Goal: Task Accomplishment & Management: Use online tool/utility

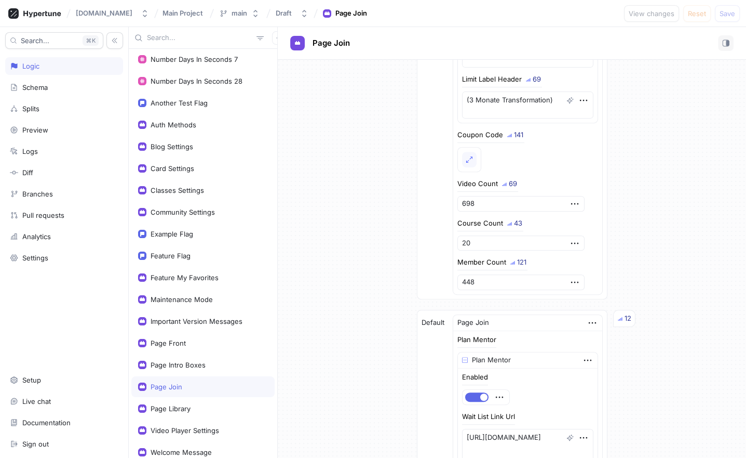
scroll to position [220, 0]
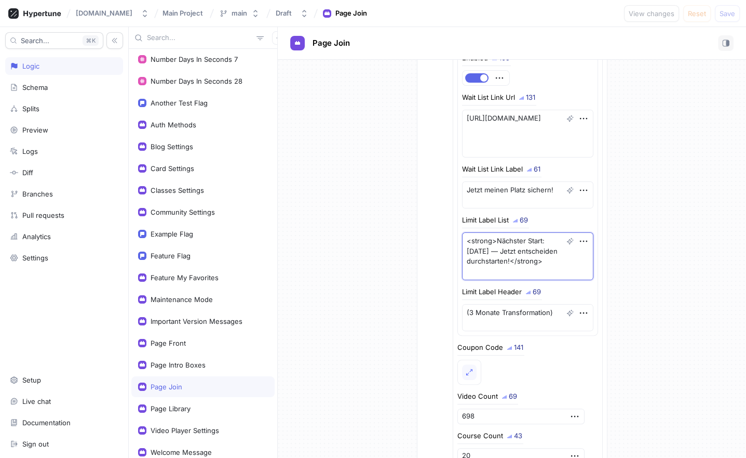
click at [487, 257] on textarea "<strong>Nächster Start: [DATE] — Jetzt entscheiden durchstarten!</strong>" at bounding box center [527, 256] width 131 height 48
click at [517, 258] on textarea "<strong>Nächster Start: [DATE] — Jetzt entscheiden durchstarten!</strong>" at bounding box center [527, 256] width 131 height 48
click at [508, 258] on textarea "<strong>Nächster Start: [DATE] — Jetzt entscheiden durchstarten!</strong>" at bounding box center [527, 256] width 131 height 48
click at [522, 258] on textarea "<strong>Nächster Start: [DATE] — Jetzt entscheiden durchstarten!</strong>" at bounding box center [527, 256] width 131 height 48
type textarea "x"
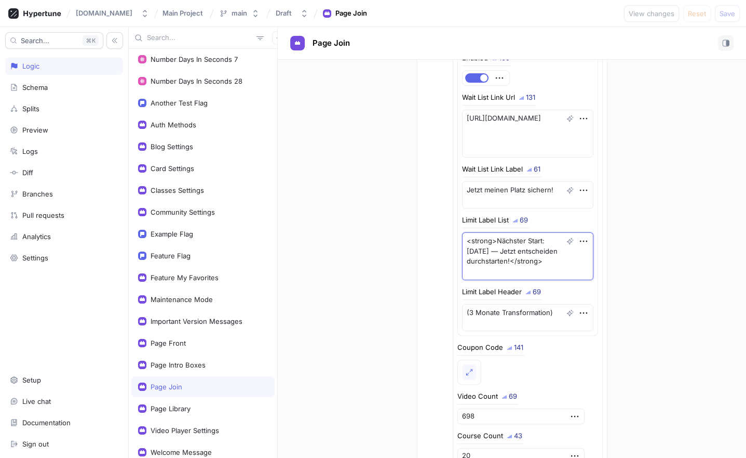
type textarea "<strong>Nächster Start: [DATE] — Jetzt entscheiden durchstarten!</strong>"
type textarea "x"
type textarea "<strong>Nächster Start: [DATE] — Jetzt entscheiden u durchstarten!</strong>"
type textarea "x"
type textarea "<strong>Nächster Start: [DATE] — Jetzt entscheiden un durchstarten!</strong>"
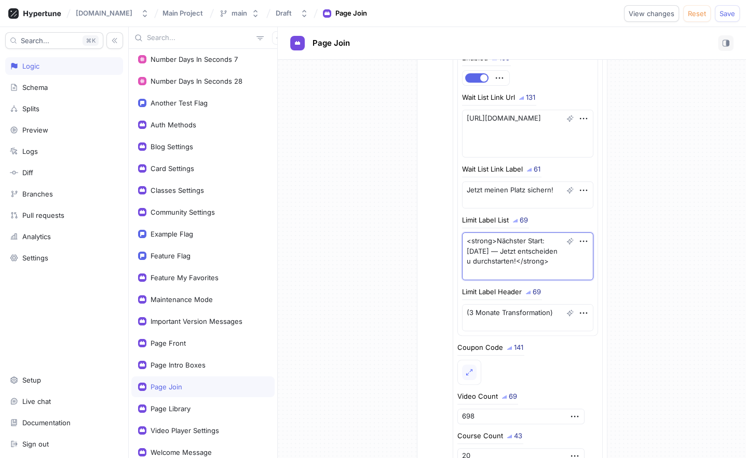
type textarea "x"
type textarea "<strong>Nächster Start: [DATE] — Jetzt entscheiden und durchstarten!</strong>"
type textarea "x"
type textarea "<strong>Nächster Start: [DATE] — Jetzt entscheiden und durchstarten!</strong>"
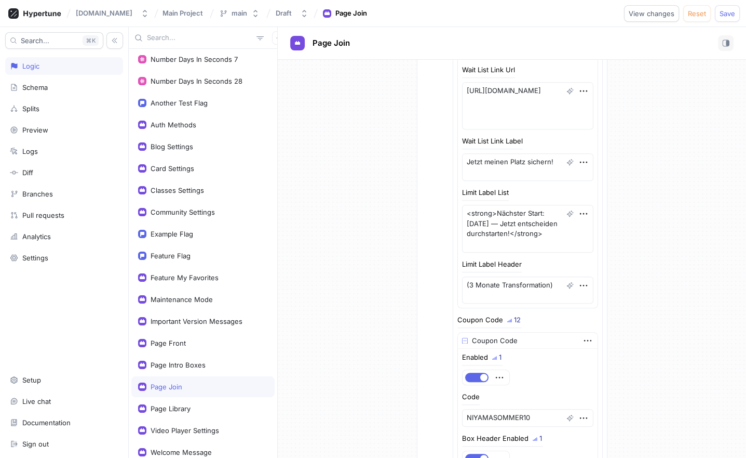
scroll to position [777, 0]
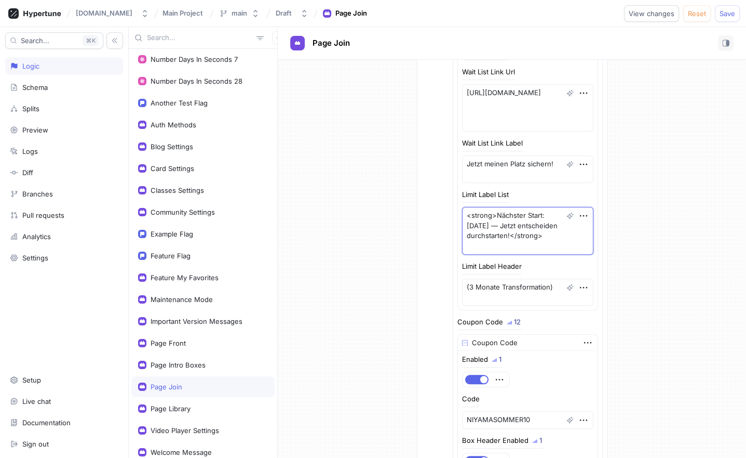
click at [501, 233] on textarea "<strong>Nächster Start: [DATE] — Jetzt entscheiden durchstarten!</strong>" at bounding box center [527, 231] width 131 height 48
type textarea "x"
paste textarea "und"
type textarea "<strong>Nächster Start: [DATE] — Jetzt entscheiden und durchstarten!</strong>"
type textarea "x"
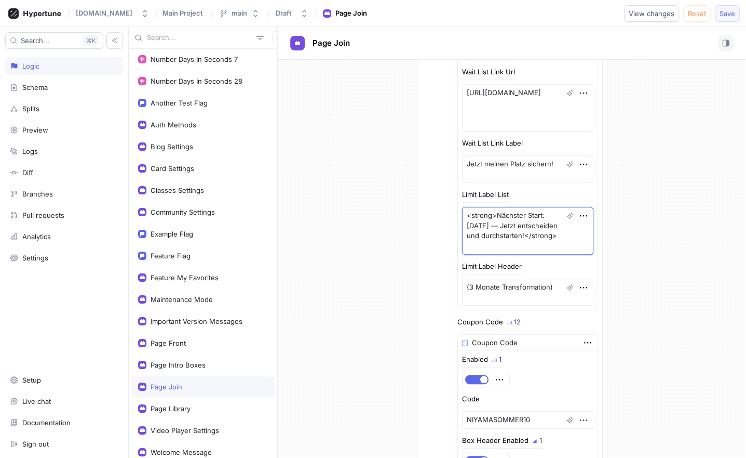
type textarea "<strong>Nächster Start: [DATE] — Jetzt entscheiden und durchstarten!</strong>"
click at [732, 5] on button "Save" at bounding box center [727, 13] width 25 height 17
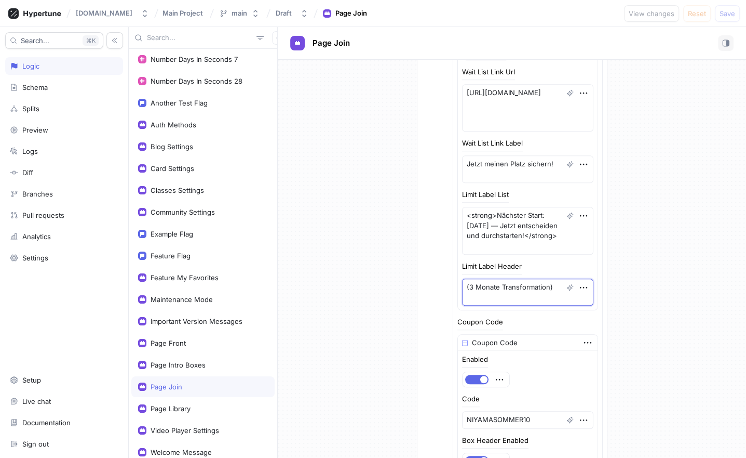
click at [504, 296] on textarea "(3 Monate Transformation)" at bounding box center [527, 292] width 131 height 28
click at [493, 294] on textarea "(3 Monate Transformation)" at bounding box center [527, 292] width 131 height 28
type textarea "x"
type textarea "(3 Monate)"
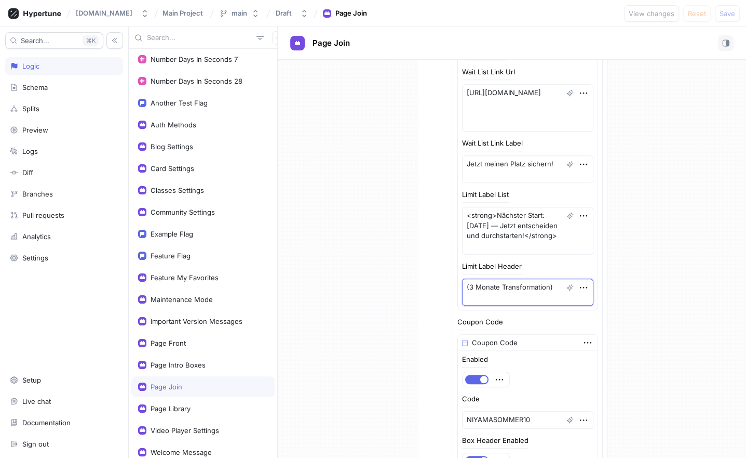
type textarea "x"
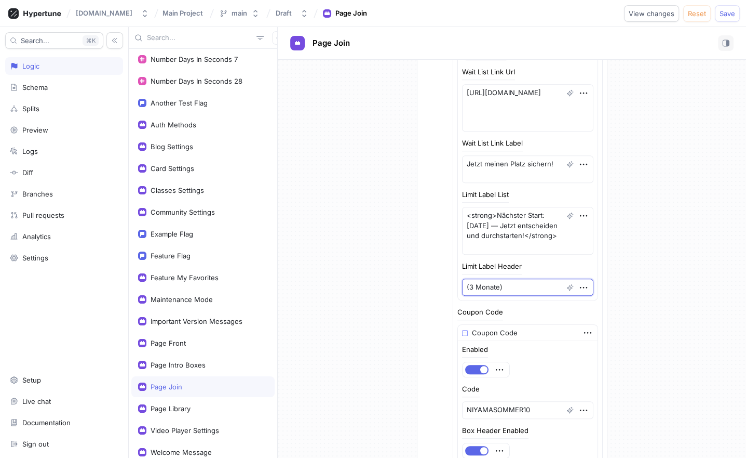
type textarea "(3 Monate)"
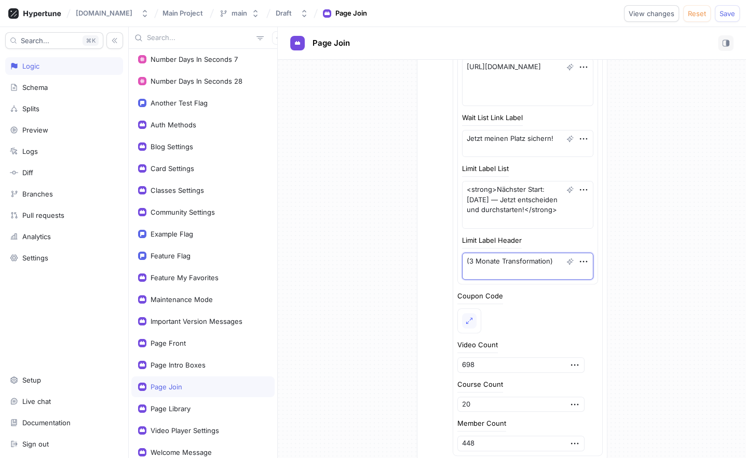
click at [484, 260] on textarea "(3 Monate Transformation)" at bounding box center [527, 266] width 131 height 28
type textarea "x"
paste textarea
type textarea "(3 Monate)"
type textarea "x"
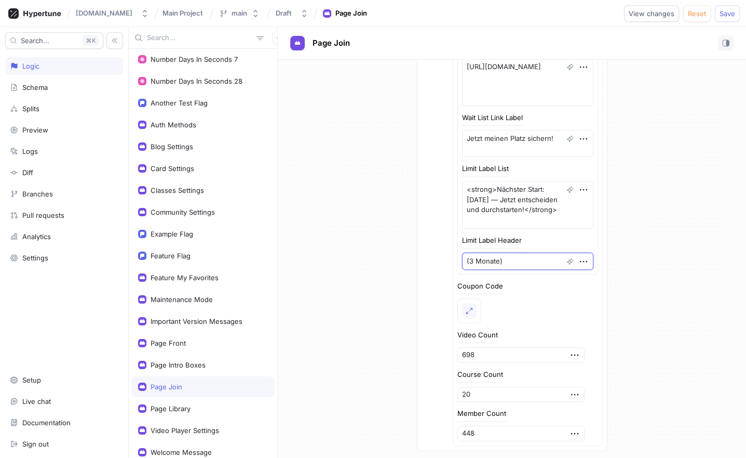
type textarea "(3 Monate)"
click at [724, 16] on span "Save" at bounding box center [728, 13] width 16 height 6
click at [477, 259] on textarea "(3 Monate)" at bounding box center [527, 261] width 131 height 18
type textarea "x"
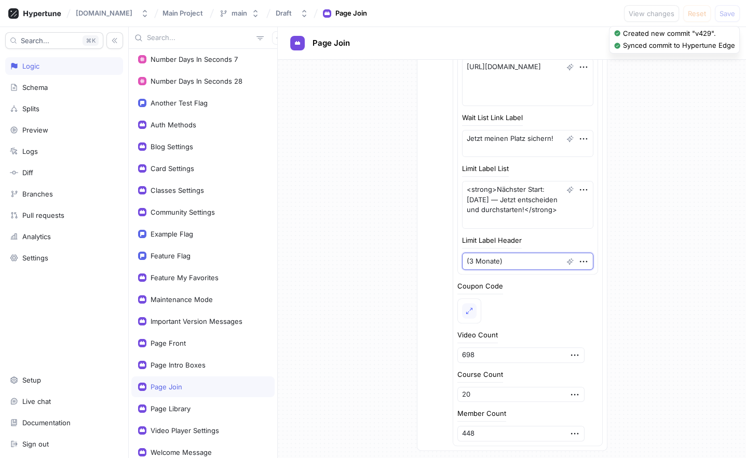
type textarea "(1)"
type textarea "x"
type textarea "(12)"
type textarea "x"
type textarea "(12 )"
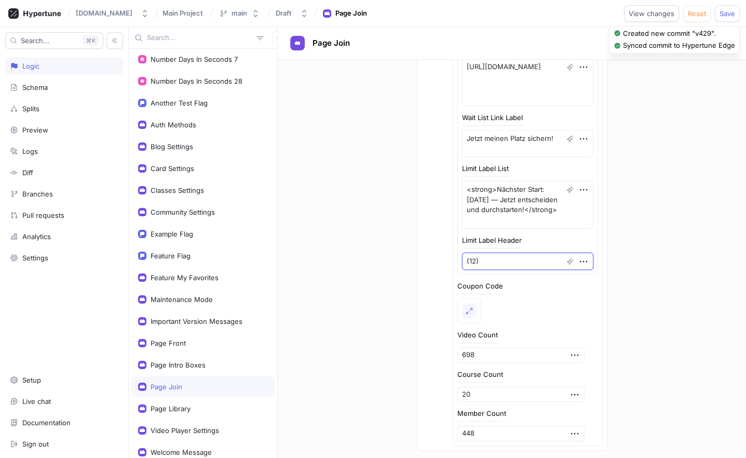
type textarea "x"
type textarea "(12 W)"
type textarea "x"
type textarea "(12 Wo)"
type textarea "x"
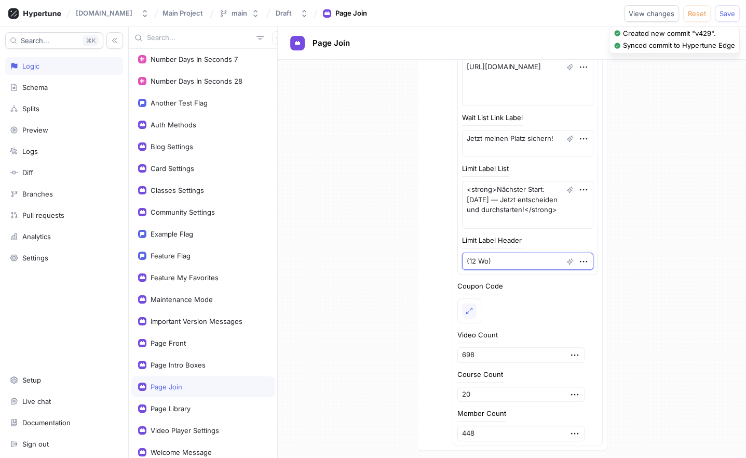
type textarea "(12 Woc)"
type textarea "x"
type textarea "(12 Woche)"
type textarea "x"
type textarea "(12 Wochen)"
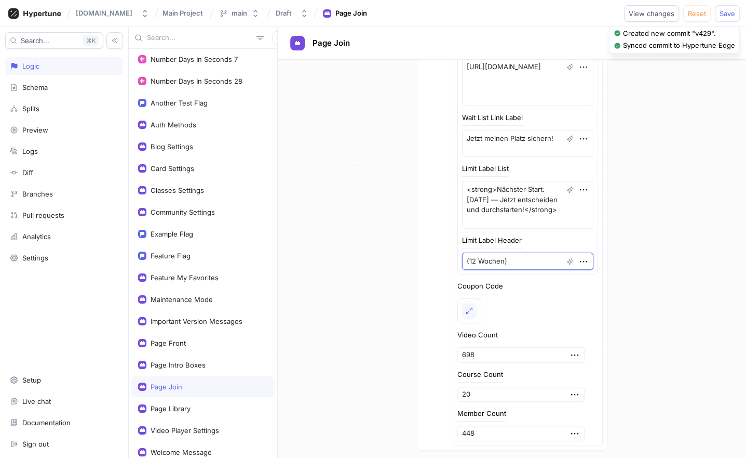
type textarea "x"
type textarea "(12 Wochen)"
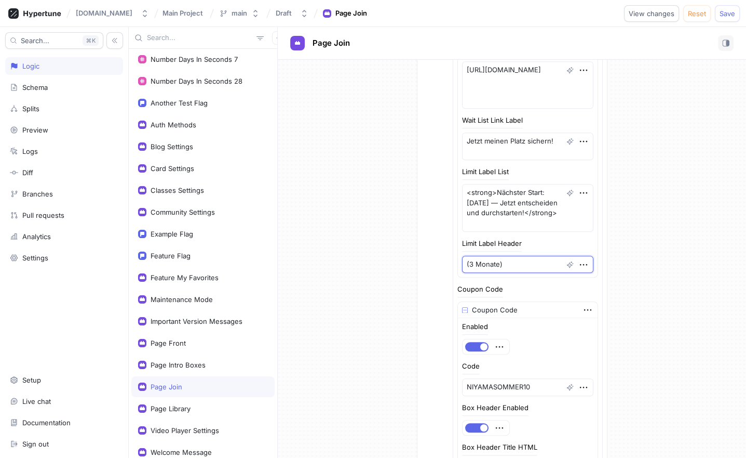
click at [513, 257] on textarea "(3 Monate)" at bounding box center [527, 265] width 131 height 18
type textarea "x"
paste textarea "12 Wochen"
type textarea "(12 Wochen)"
type textarea "x"
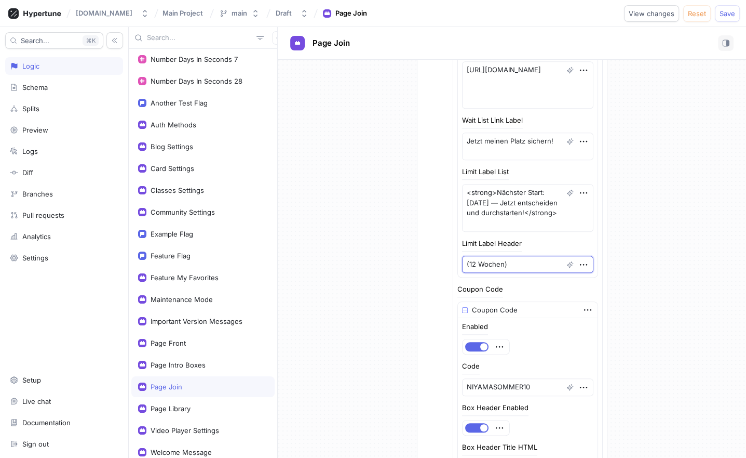
type textarea "(12 Wochen)"
click at [663, 140] on div "If Context > Environment is one of List Development Staging To pick up a dragga…" at bounding box center [512, 386] width 468 height 2233
click at [733, 14] on span "Save" at bounding box center [728, 13] width 16 height 6
click at [346, 254] on div "If Context > Environment is one of List Development Staging To pick up a dragga…" at bounding box center [512, 386] width 468 height 2233
type textarea "x"
